Goal: Task Accomplishment & Management: Manage account settings

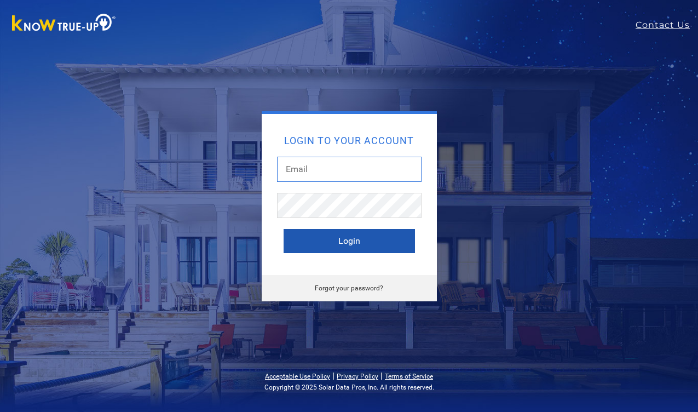
type input "[EMAIL_ADDRESS][DOMAIN_NAME]"
click at [365, 242] on button "Login" at bounding box center [349, 241] width 131 height 24
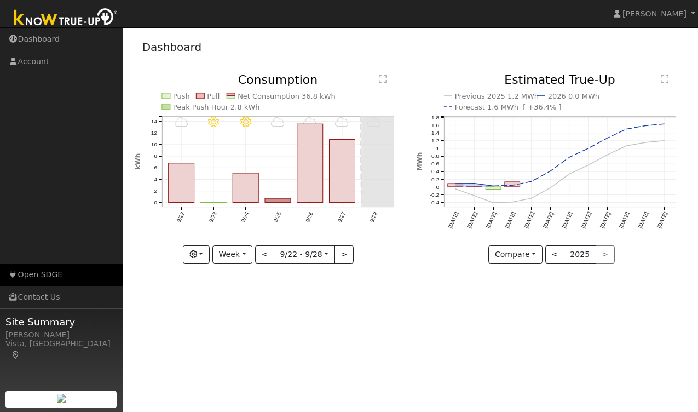
click at [37, 274] on link "Open SDGE" at bounding box center [61, 274] width 123 height 22
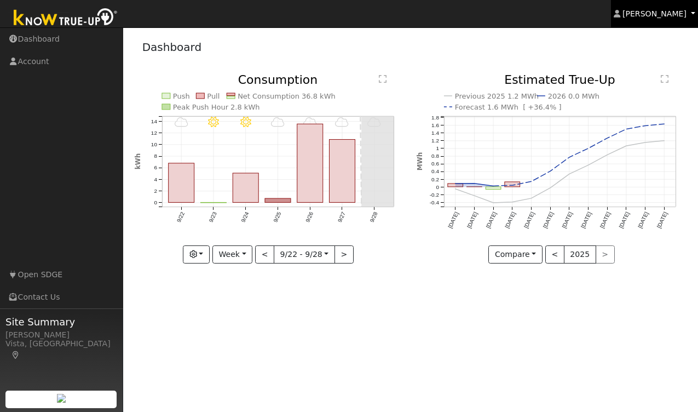
click at [678, 9] on span "[PERSON_NAME]" at bounding box center [655, 13] width 64 height 9
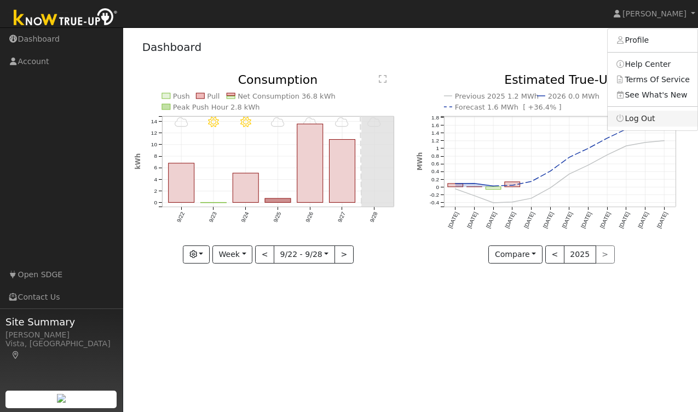
click at [637, 117] on link "Log Out" at bounding box center [653, 118] width 90 height 15
